Goal: Task Accomplishment & Management: Complete application form

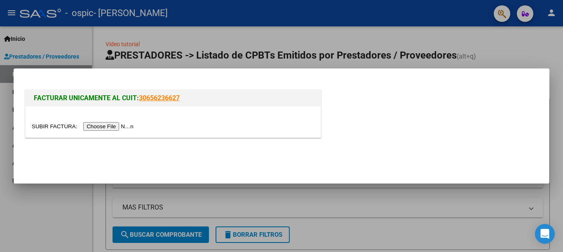
click at [130, 124] on input "file" at bounding box center [84, 126] width 104 height 9
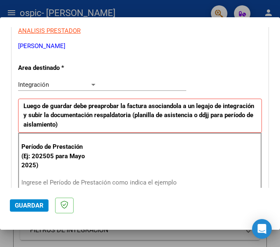
scroll to position [206, 0]
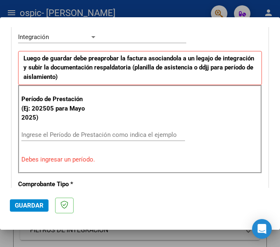
click at [151, 131] on div "Ingrese el Período de Prestación como indica el ejemplo" at bounding box center [103, 135] width 164 height 12
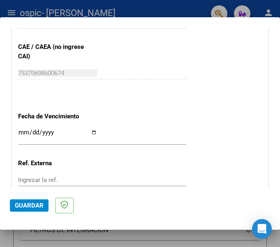
scroll to position [577, 0]
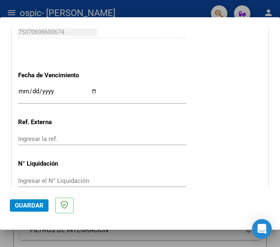
type input "202507"
click at [90, 88] on input "Ingresar la fecha" at bounding box center [57, 94] width 79 height 13
type input "[DATE]"
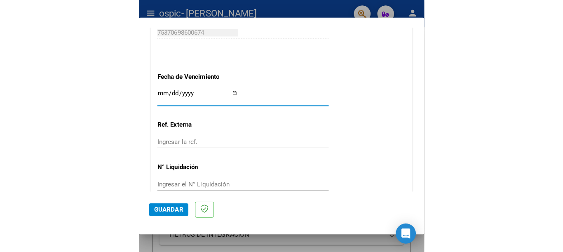
scroll to position [606, 0]
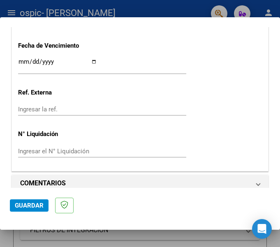
click at [150, 145] on div "Ingresar el N° Liquidación" at bounding box center [102, 151] width 168 height 12
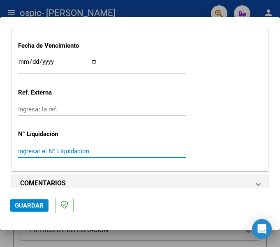
click at [126, 145] on div "Ingresar el N° Liquidación" at bounding box center [102, 151] width 168 height 12
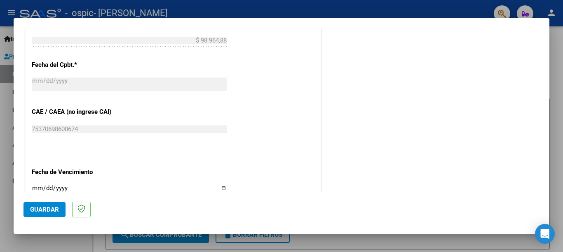
scroll to position [551, 0]
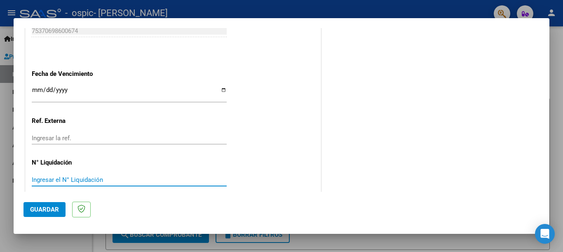
click at [82, 134] on input "Ingresar la ref." at bounding box center [129, 137] width 195 height 7
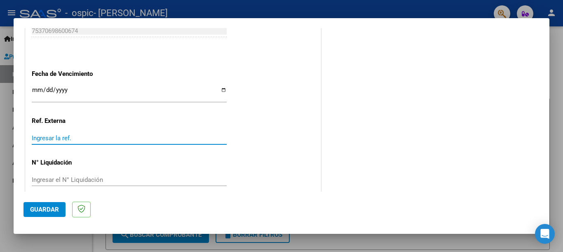
click at [50, 211] on span "Guardar" at bounding box center [44, 208] width 29 height 7
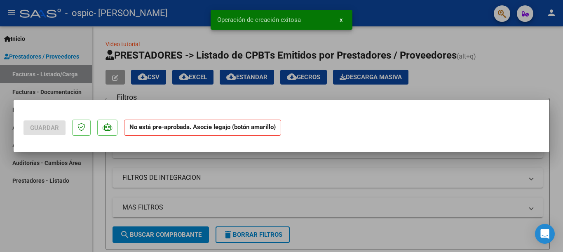
scroll to position [0, 0]
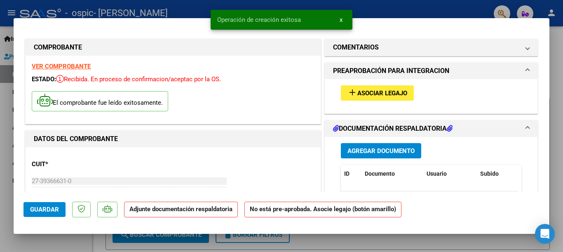
click at [365, 89] on button "add Asociar Legajo" at bounding box center [377, 92] width 73 height 15
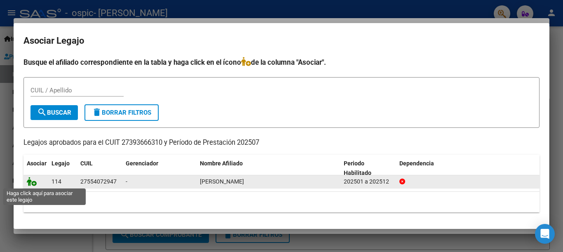
click at [34, 182] on icon at bounding box center [32, 181] width 10 height 9
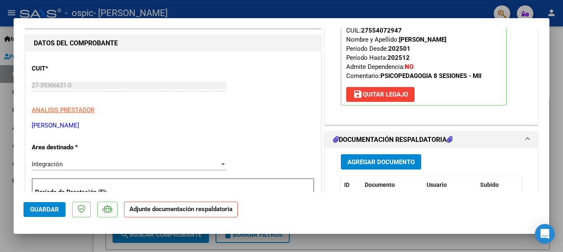
scroll to position [165, 0]
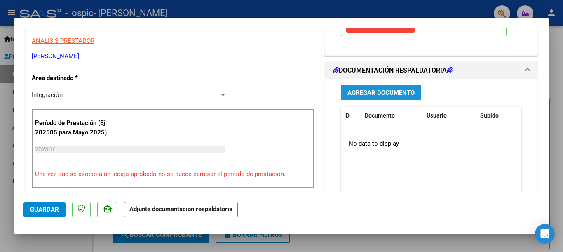
click at [380, 96] on span "Agregar Documento" at bounding box center [380, 92] width 67 height 7
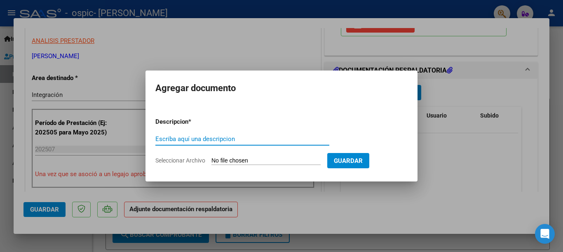
click at [346, 167] on button "Guardar" at bounding box center [348, 160] width 42 height 15
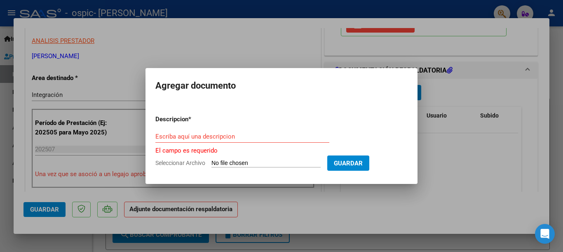
click at [263, 140] on div "Escriba aquí una descripcion" at bounding box center [242, 136] width 174 height 12
type input "a"
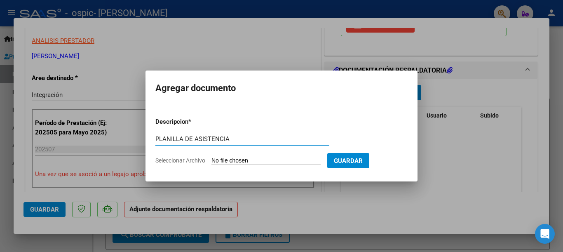
type input "PLANILLA DE ASISTENCIA"
click at [306, 169] on form "Descripcion * PLANILLA DE ASISTENCIA Escriba aquí una descripcion Seleccionar A…" at bounding box center [281, 141] width 252 height 60
click at [301, 159] on input "Seleccionar Archivo" at bounding box center [265, 161] width 109 height 8
type input "C:\fakepath\[PERSON_NAME] Asistencias [DATE].pdf"
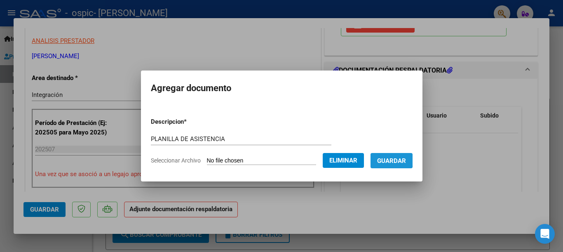
click at [380, 159] on span "Guardar" at bounding box center [391, 160] width 29 height 7
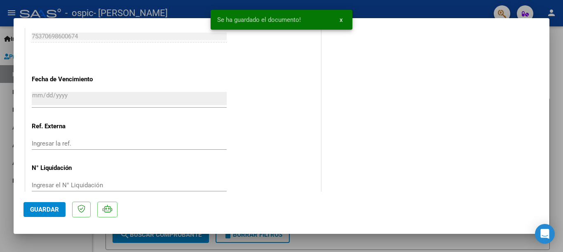
scroll to position [563, 0]
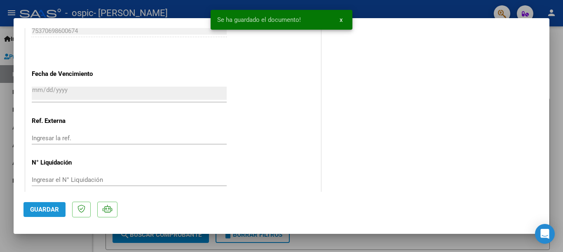
click at [38, 211] on span "Guardar" at bounding box center [44, 208] width 29 height 7
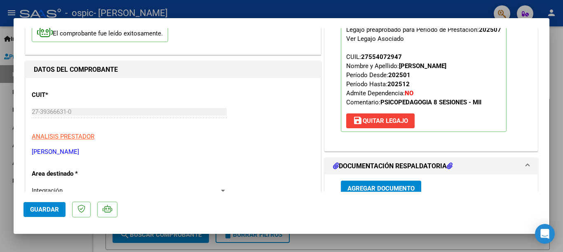
scroll to position [0, 0]
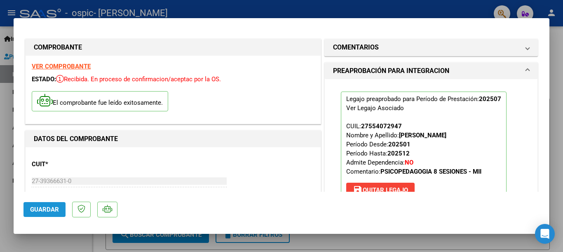
click at [37, 208] on span "Guardar" at bounding box center [44, 208] width 29 height 7
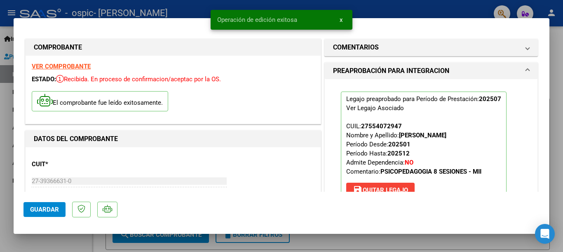
click at [553, 51] on div at bounding box center [281, 126] width 563 height 252
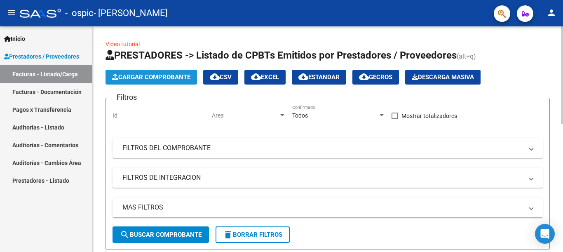
click at [126, 73] on button "Cargar Comprobante" at bounding box center [150, 77] width 91 height 15
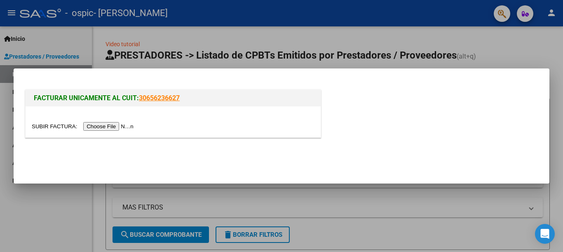
click at [131, 127] on input "file" at bounding box center [84, 126] width 104 height 9
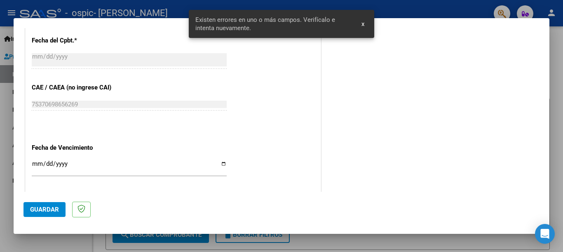
scroll to position [512, 0]
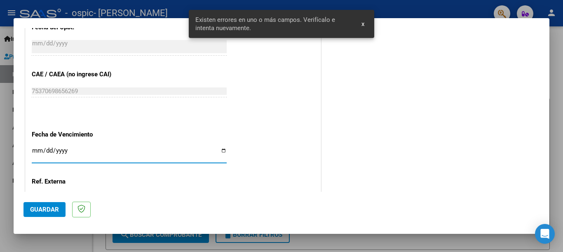
click at [221, 147] on input "Ingresar la fecha" at bounding box center [129, 153] width 195 height 13
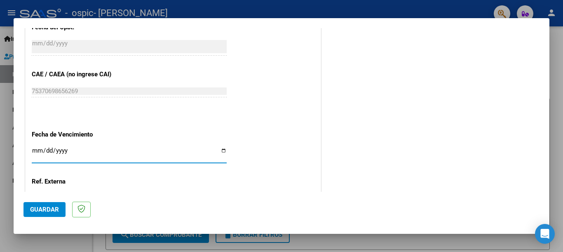
type input "[DATE]"
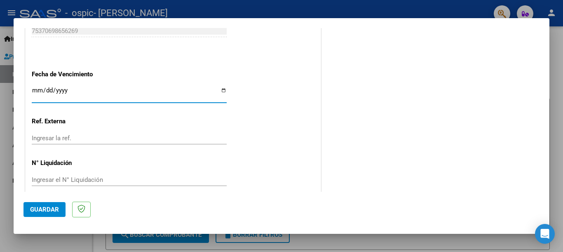
click at [48, 206] on span "Guardar" at bounding box center [44, 208] width 29 height 7
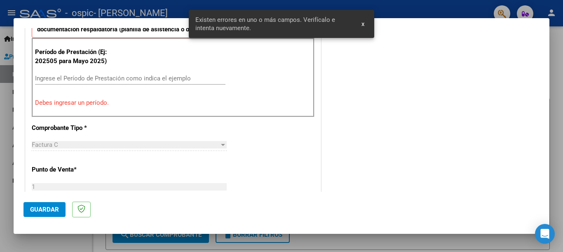
scroll to position [205, 0]
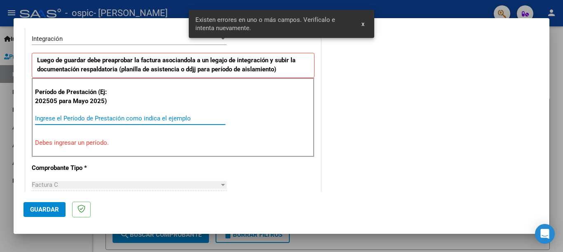
click at [194, 119] on input "Ingrese el Período de Prestación como indica el ejemplo" at bounding box center [130, 117] width 190 height 7
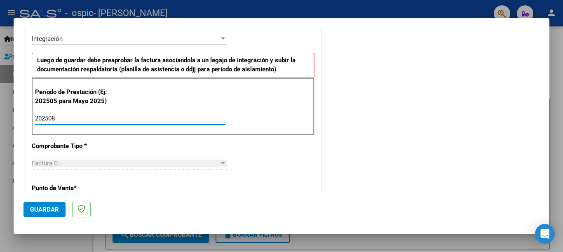
type input "202508"
click at [47, 210] on span "Guardar" at bounding box center [44, 208] width 29 height 7
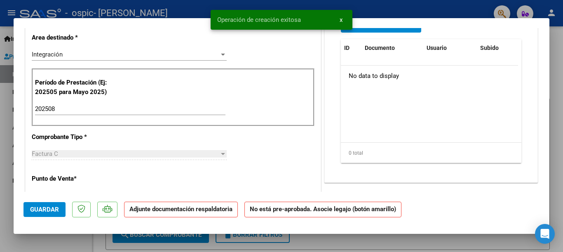
scroll to position [0, 0]
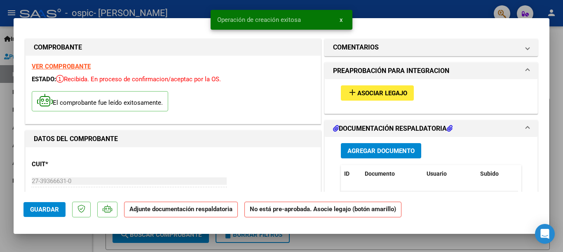
click at [369, 96] on span "Asociar Legajo" at bounding box center [382, 92] width 50 height 7
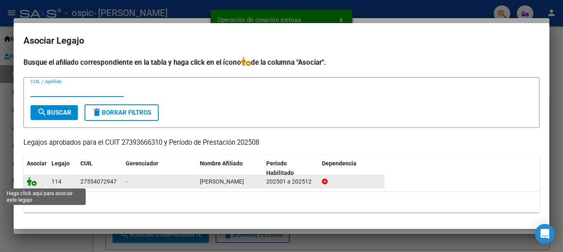
click at [27, 184] on icon at bounding box center [32, 181] width 10 height 9
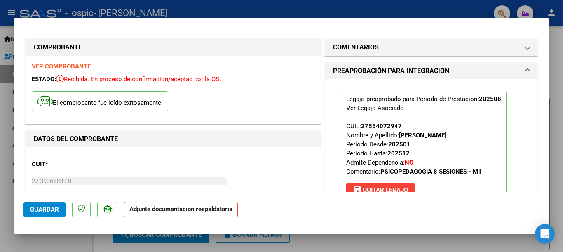
scroll to position [165, 0]
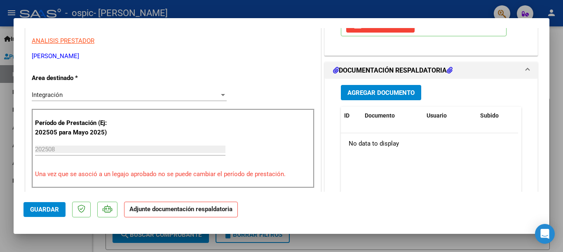
click at [371, 92] on span "Agregar Documento" at bounding box center [380, 92] width 67 height 7
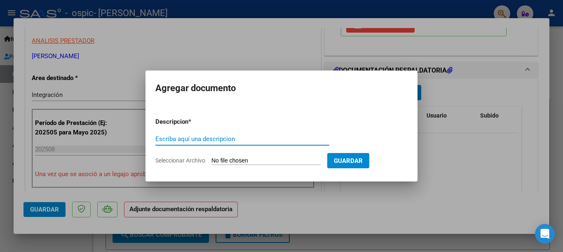
click at [227, 160] on input "Seleccionar Archivo" at bounding box center [265, 161] width 109 height 8
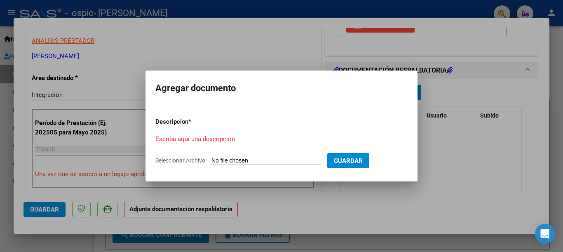
type input "C:\fakepath\[PERSON_NAME] Asistencias [DATE].pdf"
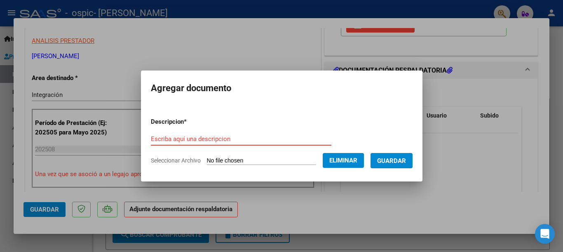
click at [186, 136] on input "Escriba aquí una descripcion" at bounding box center [241, 138] width 180 height 7
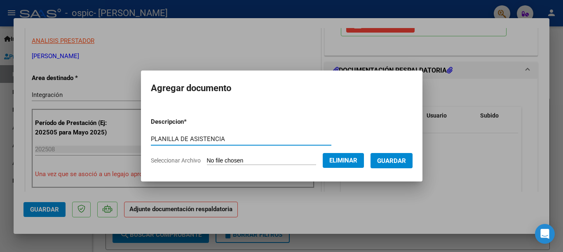
type input "PLANILLA DE ASISTENCIA"
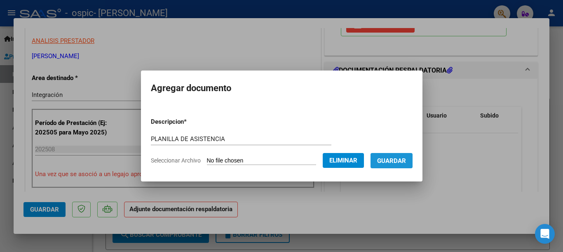
click at [393, 164] on span "Guardar" at bounding box center [391, 160] width 29 height 7
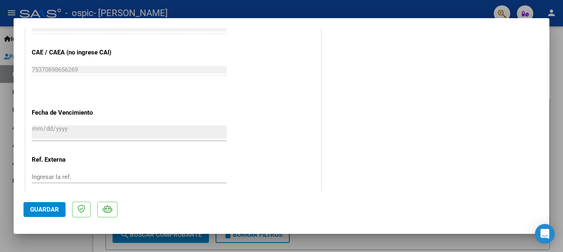
scroll to position [563, 0]
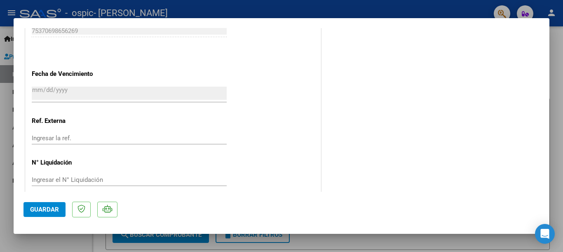
click at [30, 212] on button "Guardar" at bounding box center [44, 209] width 42 height 15
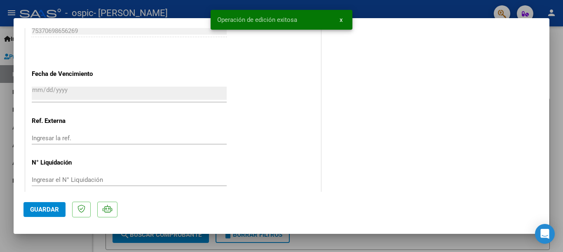
click at [380, 240] on div at bounding box center [281, 126] width 563 height 252
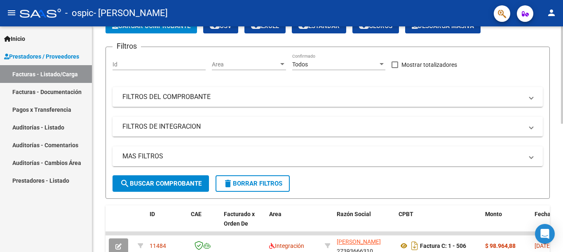
scroll to position [51, 0]
